Goal: Find specific page/section: Locate a particular part of the current website

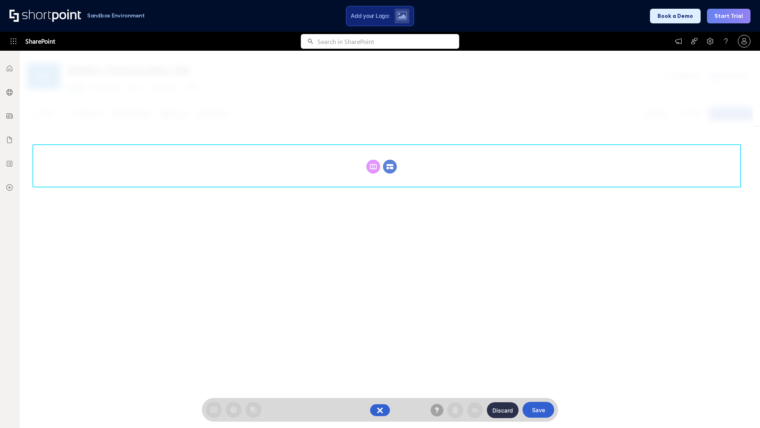
click at [390, 166] on circle at bounding box center [390, 167] width 14 height 14
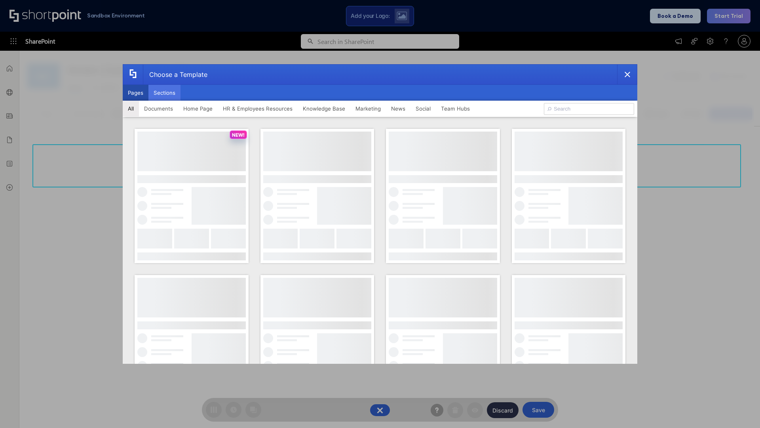
click at [164, 93] on button "Sections" at bounding box center [164, 93] width 32 height 16
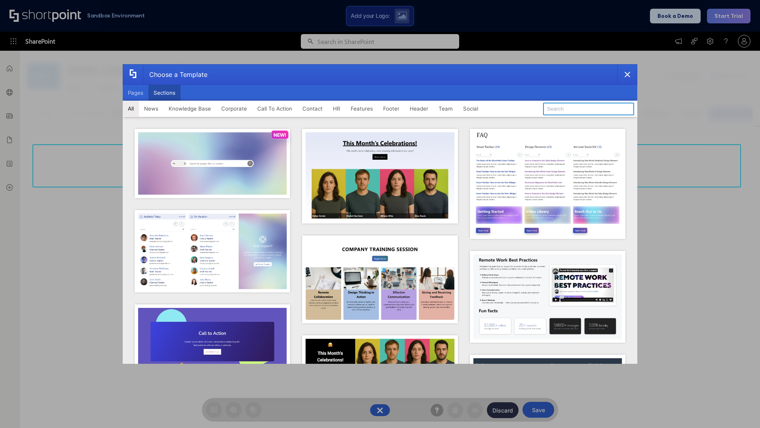
type input "HR Hub"
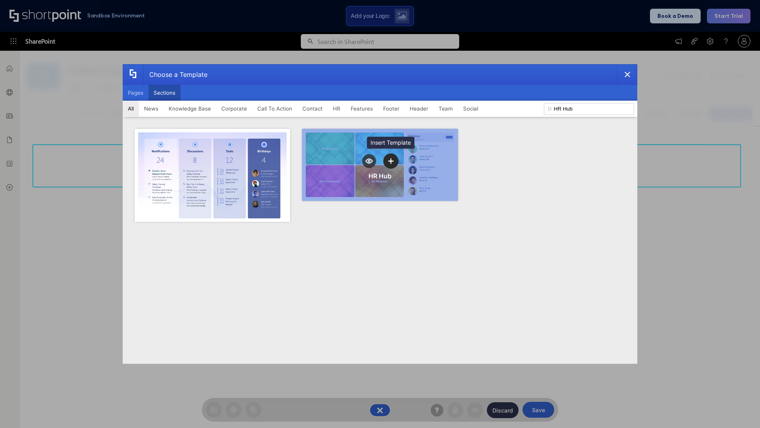
click at [391, 161] on icon "template selector" at bounding box center [391, 161] width 6 height 6
